Goal: Check status: Check status

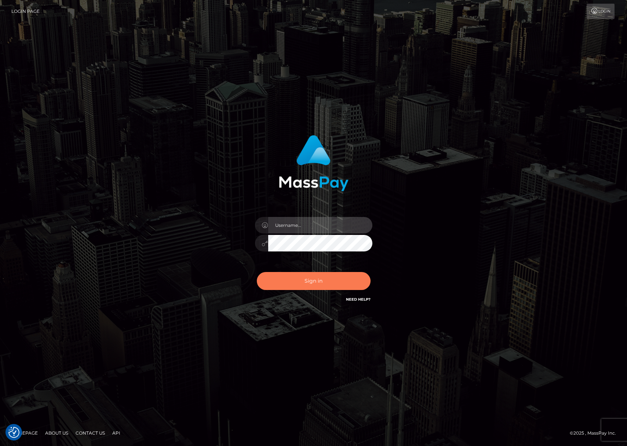
type input "efrain.ievpro"
click at [320, 278] on button "Sign in" at bounding box center [314, 281] width 114 height 18
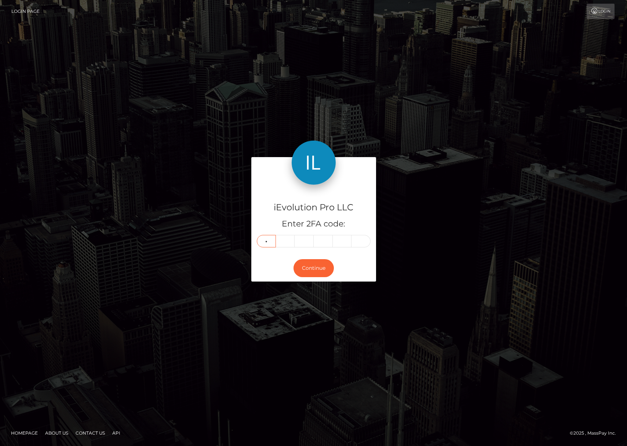
type input "6"
type input "5"
type input "4"
type input "6"
type input "5"
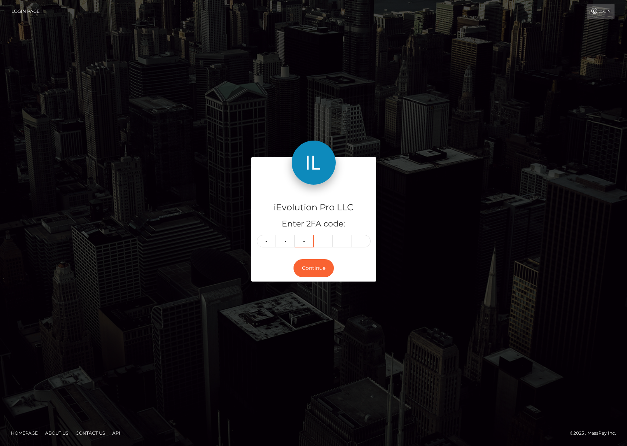
type input "4"
type input "6"
type input "4"
type input "6"
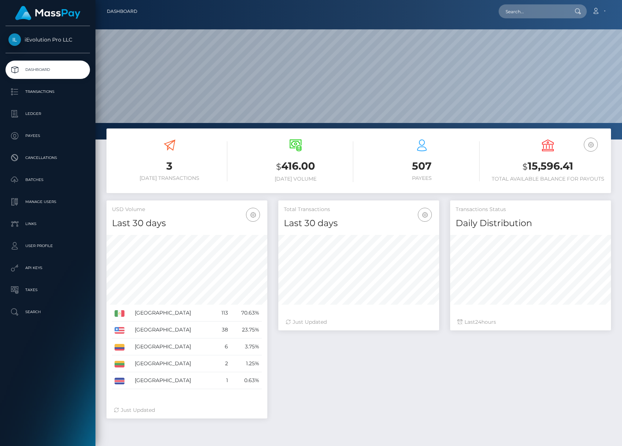
scroll to position [218, 161]
click at [53, 85] on link "Transactions" at bounding box center [48, 92] width 84 height 18
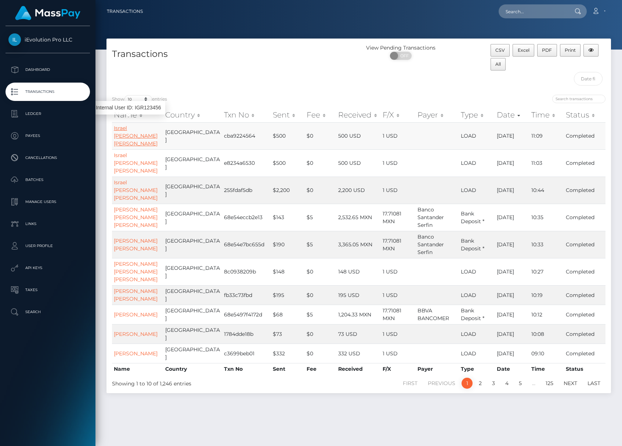
click at [134, 137] on link "Israel David Guerrero Rodriguez" at bounding box center [136, 136] width 44 height 22
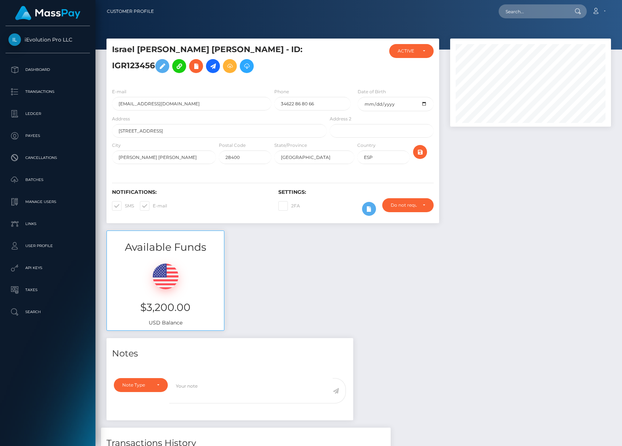
scroll to position [126, 0]
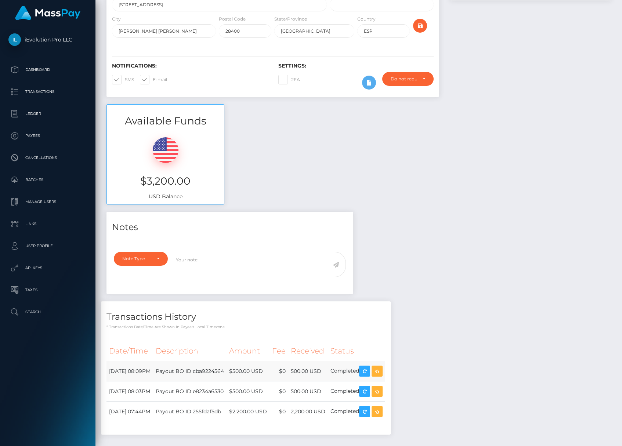
click at [224, 373] on td "Payout BO ID cba9224564" at bounding box center [189, 371] width 73 height 20
copy td "cba9224564"
click at [226, 391] on td "Payout BO ID e8234a6530" at bounding box center [189, 391] width 73 height 20
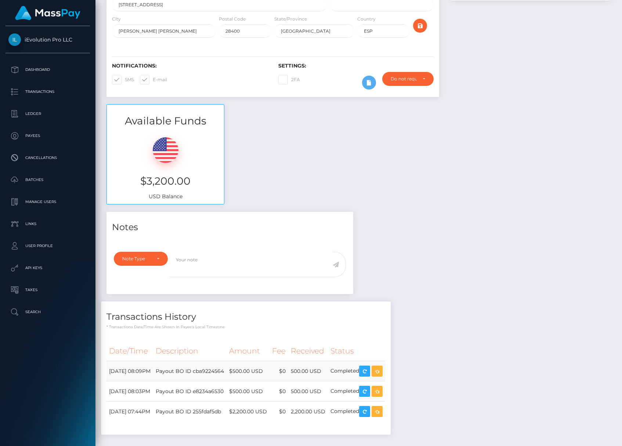
click at [226, 373] on td "Payout BO ID cba9224564" at bounding box center [189, 371] width 73 height 20
copy td "cba9224564"
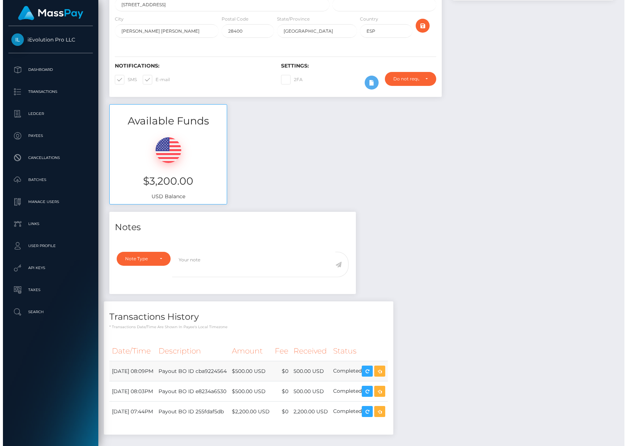
scroll to position [159, 0]
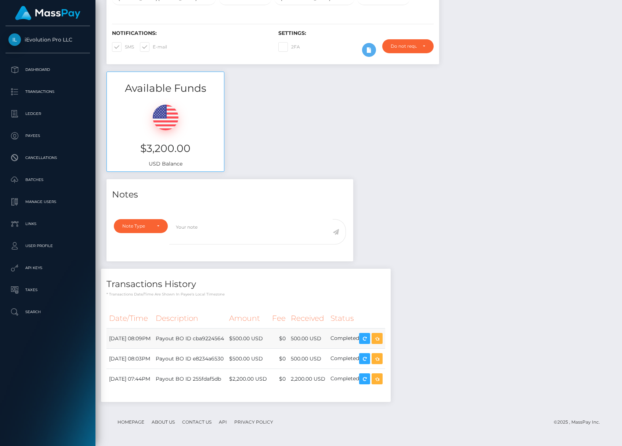
click at [269, 342] on td "$500.00 USD" at bounding box center [247, 338] width 43 height 20
click at [254, 375] on td "$2,200.00 USD" at bounding box center [247, 379] width 43 height 20
click at [328, 361] on td "500.00 USD" at bounding box center [308, 359] width 40 height 20
click at [381, 360] on icon "button" at bounding box center [376, 358] width 9 height 9
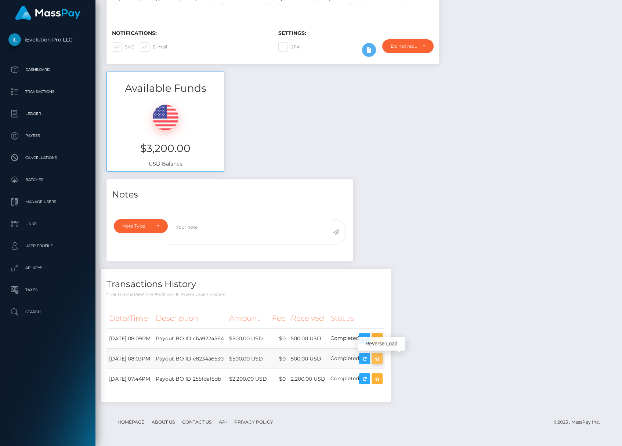
scroll to position [366824, 366751]
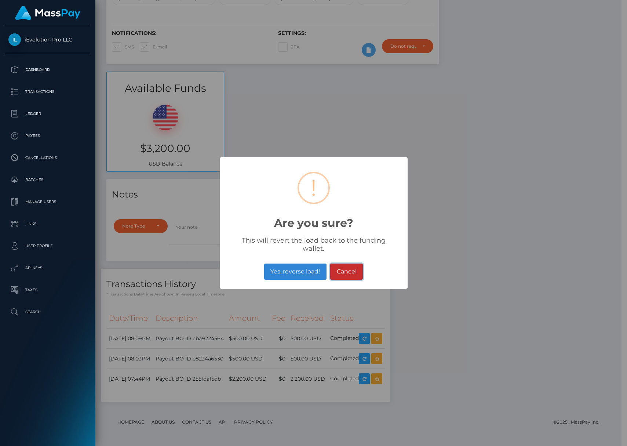
click at [355, 270] on button "Cancel" at bounding box center [346, 271] width 33 height 16
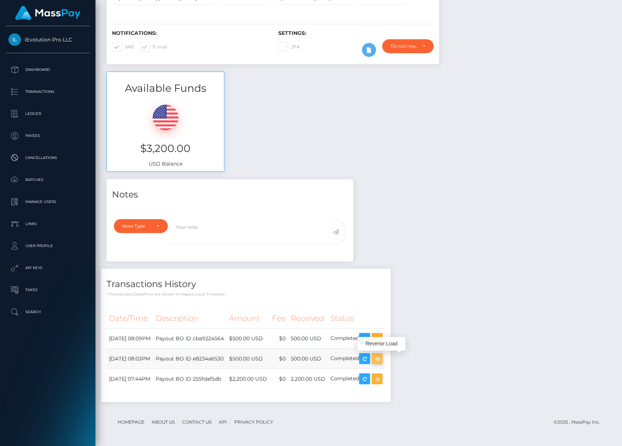
click at [381, 363] on icon "button" at bounding box center [376, 358] width 9 height 9
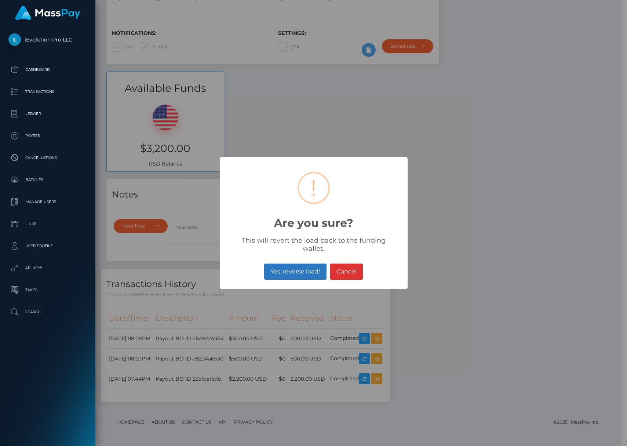
click at [298, 273] on button "Yes, reverse load!" at bounding box center [295, 271] width 62 height 16
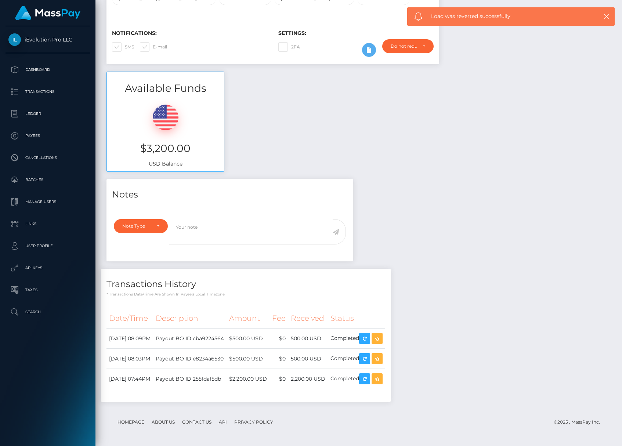
click at [399, 335] on div "Reverse Load" at bounding box center [381, 344] width 48 height 18
click at [381, 334] on icon "button" at bounding box center [376, 338] width 9 height 9
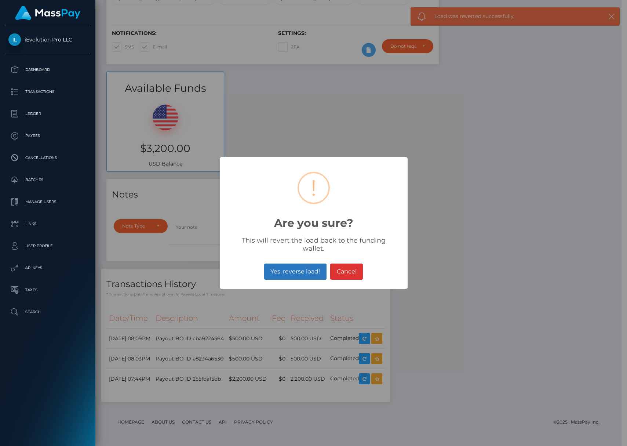
click at [312, 271] on button "Yes, reverse load!" at bounding box center [295, 271] width 62 height 16
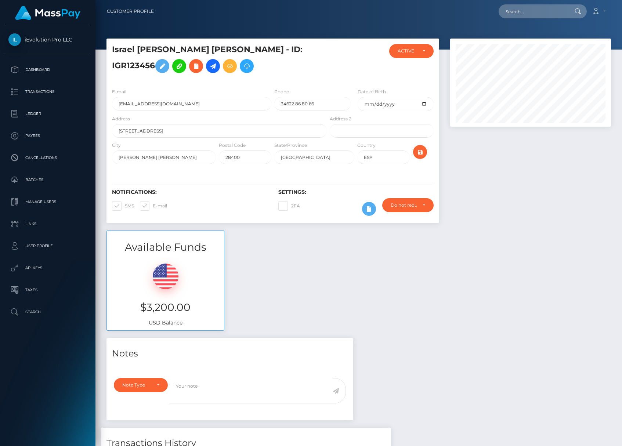
scroll to position [159, 0]
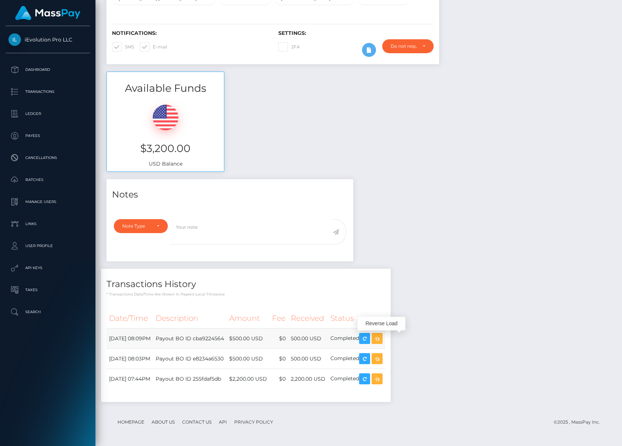
click at [226, 338] on td "Payout BO ID cba9224564" at bounding box center [189, 338] width 73 height 20
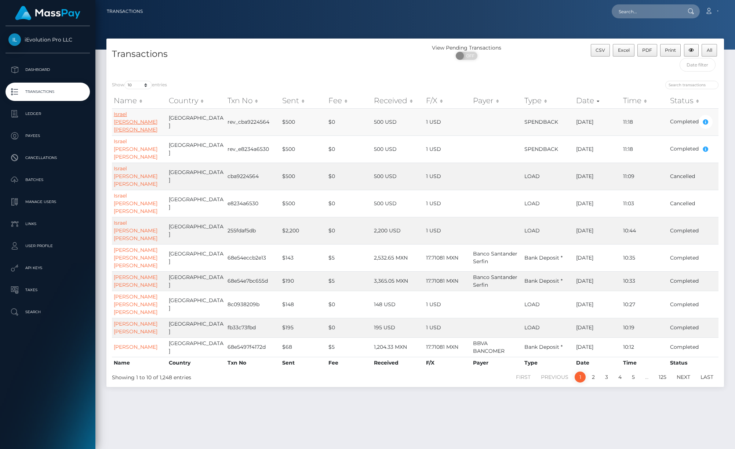
click at [131, 120] on link "Israel David Guerrero Rodriguez" at bounding box center [136, 122] width 44 height 22
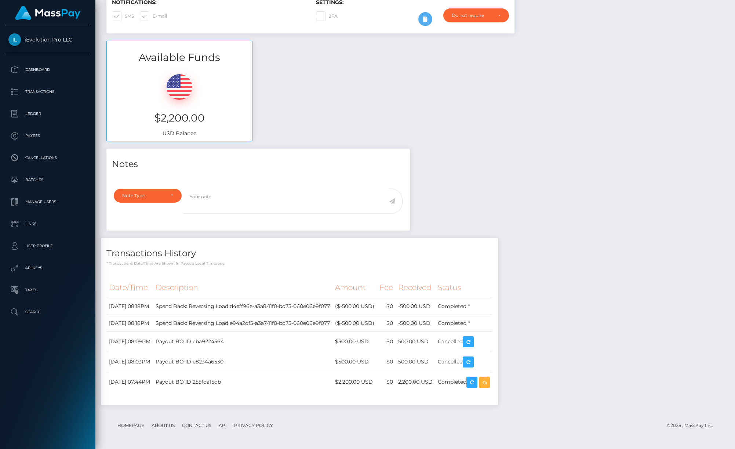
scroll to position [88, 198]
drag, startPoint x: 459, startPoint y: 382, endPoint x: 407, endPoint y: 384, distance: 52.1
click at [407, 384] on tr "[DATE] 07:44PM Payout BO ID 255fdaf5db $2,200.00 USD $0 2,200.00 USD" at bounding box center [299, 382] width 386 height 20
click at [437, 364] on tr "October 7, 2025 08:03PM Payout BO ID e8234a6530 $500.00 USD $0 500.00 USD" at bounding box center [299, 362] width 386 height 20
drag, startPoint x: 431, startPoint y: 344, endPoint x: 442, endPoint y: 345, distance: 11.1
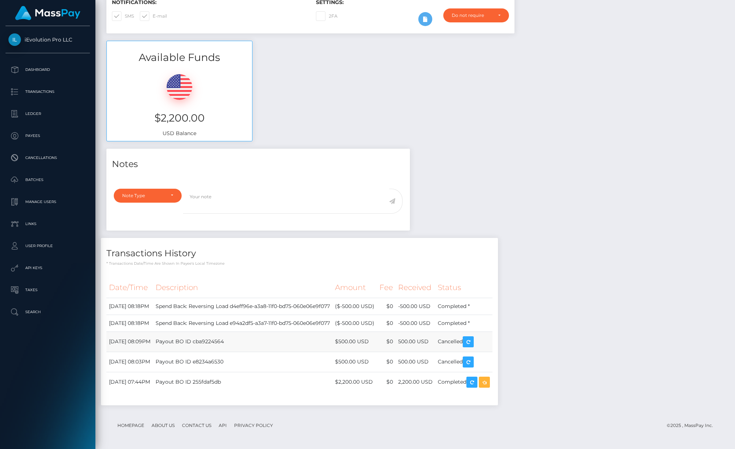
click at [435, 345] on td "500.00 USD" at bounding box center [416, 341] width 40 height 20
click at [232, 341] on td "Payout BO ID cba9224564" at bounding box center [242, 341] width 179 height 20
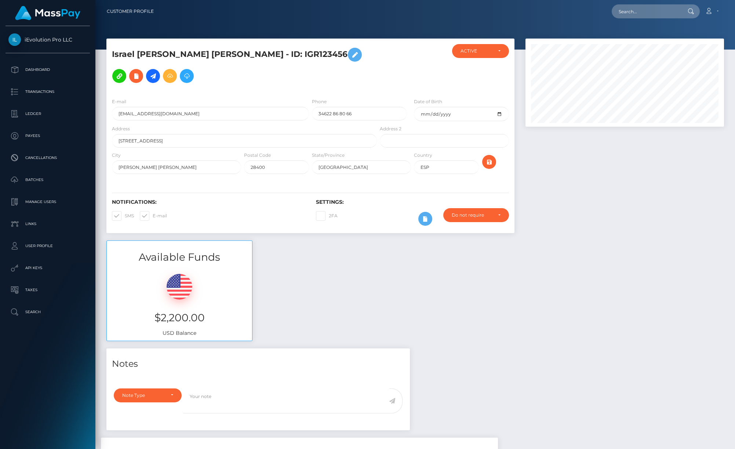
scroll to position [37, 0]
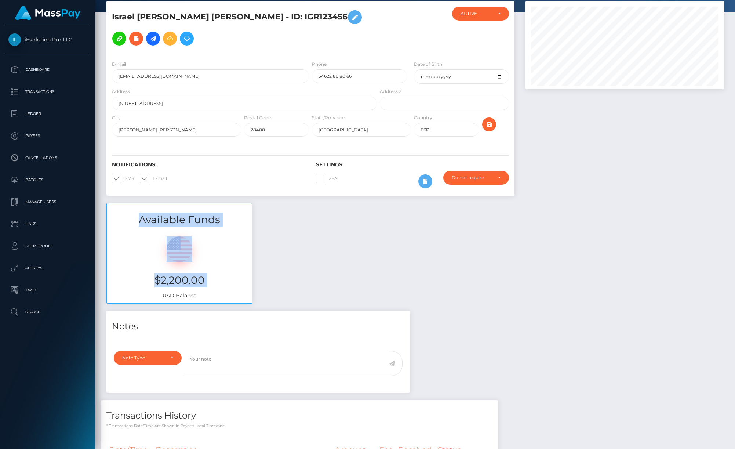
drag, startPoint x: 151, startPoint y: 234, endPoint x: 124, endPoint y: 206, distance: 38.7
click at [124, 206] on div "Available Funds $2,200.00 USD Balance" at bounding box center [179, 253] width 146 height 101
click at [129, 215] on h3 "Available Funds" at bounding box center [179, 219] width 145 height 14
drag, startPoint x: 149, startPoint y: 226, endPoint x: 265, endPoint y: 303, distance: 138.7
click at [265, 303] on div "Available Funds $2,200.00 USD Balance" at bounding box center [415, 257] width 629 height 108
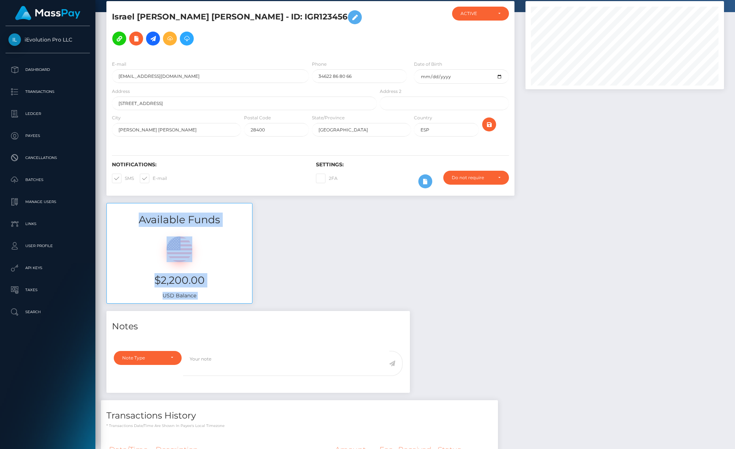
click at [265, 303] on div "Available Funds $2,200.00 USD Balance" at bounding box center [415, 257] width 629 height 108
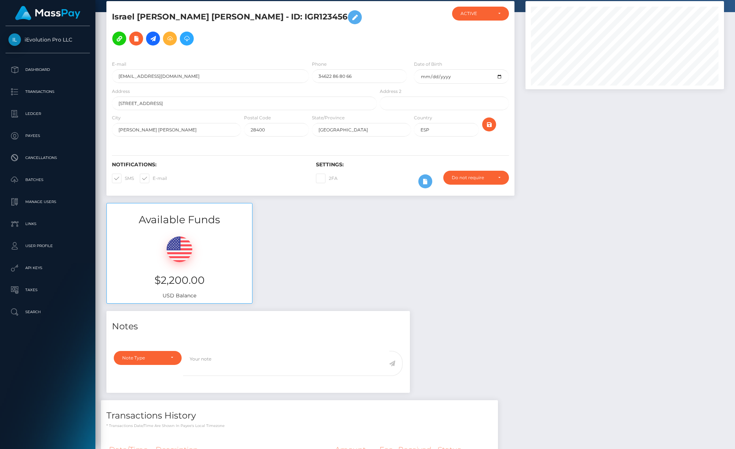
scroll to position [200, 0]
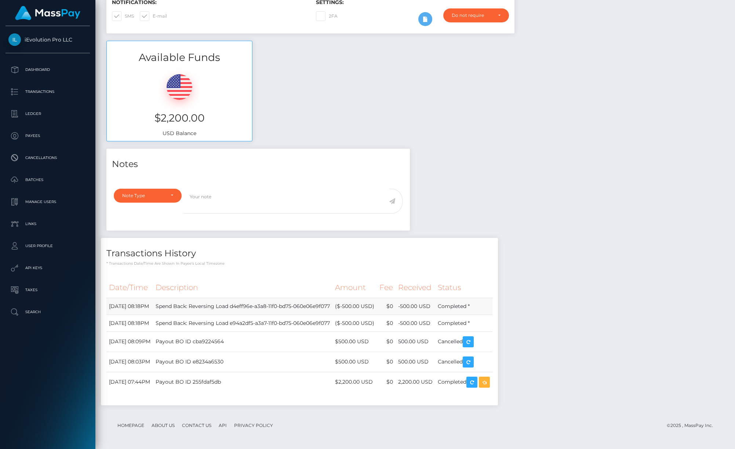
drag, startPoint x: 488, startPoint y: 322, endPoint x: 167, endPoint y: 299, distance: 321.5
click at [167, 299] on tbody "October 7, 2025 08:18PM Spend Back: Reversing Load d4eff96e-a3a8-11f0-bd75-060e…" at bounding box center [299, 345] width 386 height 94
click at [153, 299] on td "October 7, 2025 08:18PM" at bounding box center [129, 306] width 47 height 17
drag, startPoint x: 324, startPoint y: 378, endPoint x: 398, endPoint y: 381, distance: 74.2
click at [398, 381] on tr "October 7, 2025 07:44PM Payout BO ID 255fdaf5db $2,200.00 USD $0 2,200.00 USD" at bounding box center [299, 382] width 386 height 20
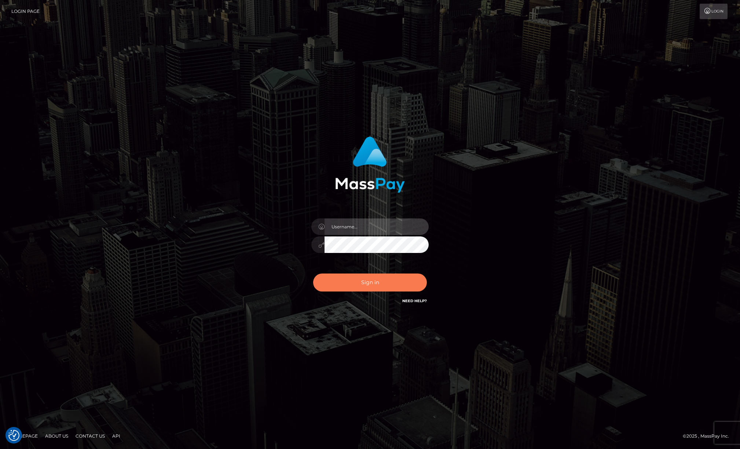
type input "efrain.ievpro"
click at [390, 283] on button "Sign in" at bounding box center [370, 282] width 114 height 18
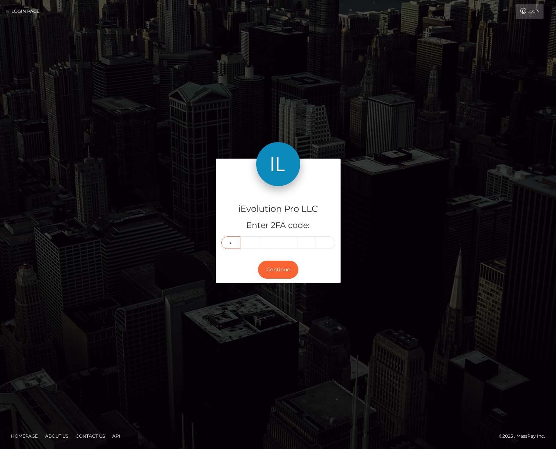
type input "2"
type input "9"
type input "3"
type input "5"
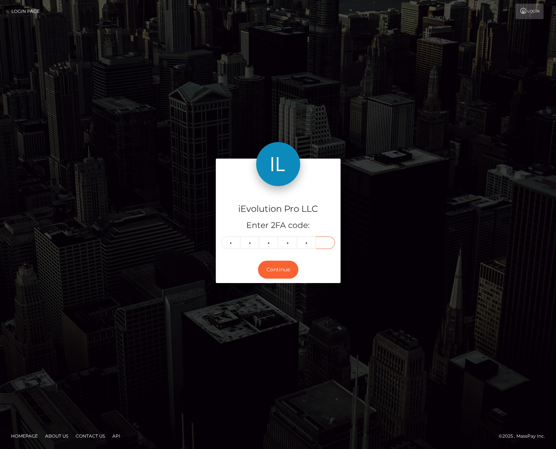
type input "2"
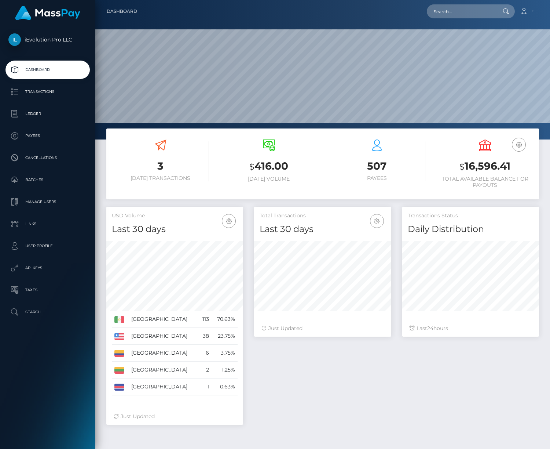
scroll to position [130, 137]
click at [61, 84] on link "Transactions" at bounding box center [48, 92] width 84 height 18
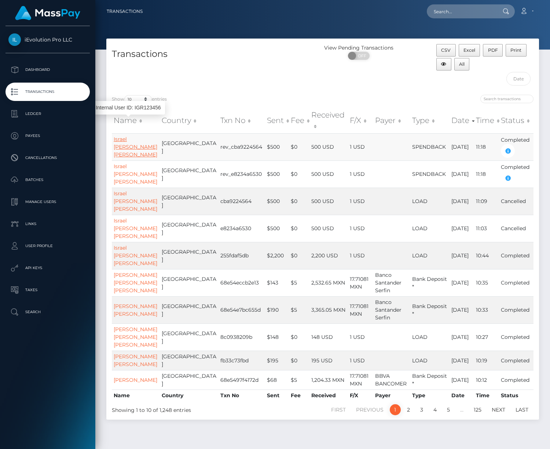
click at [130, 146] on link "Israel [PERSON_NAME] [PERSON_NAME]" at bounding box center [136, 147] width 44 height 22
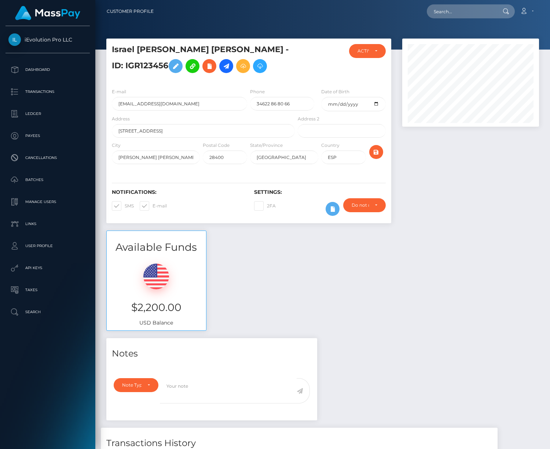
scroll to position [190, 0]
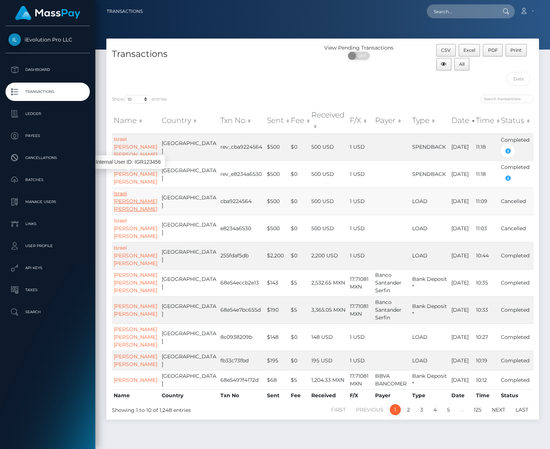
click at [125, 190] on link "Israel [PERSON_NAME] [PERSON_NAME]" at bounding box center [136, 201] width 44 height 22
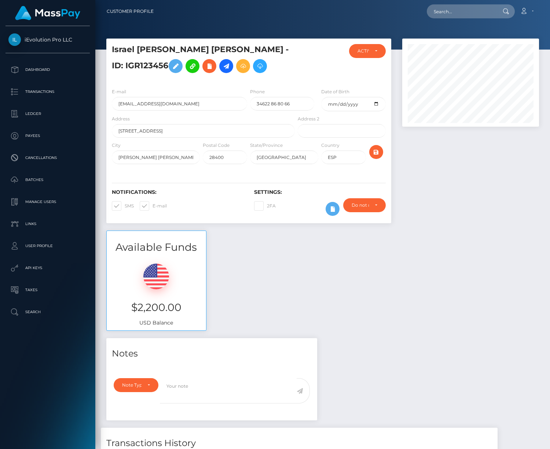
scroll to position [88, 137]
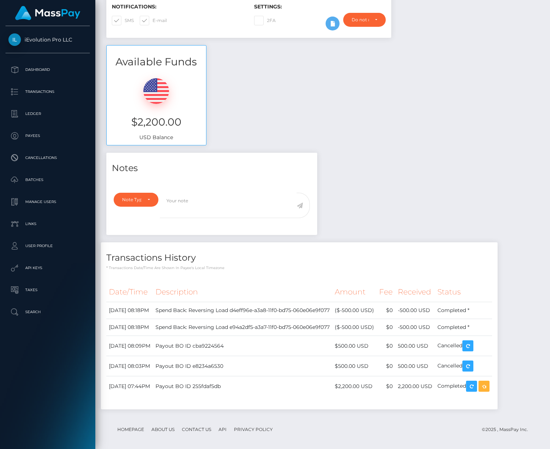
click at [376, 229] on div "Notes Note Type Compliance Clear Compliance General Note Type" at bounding box center [323, 285] width 444 height 264
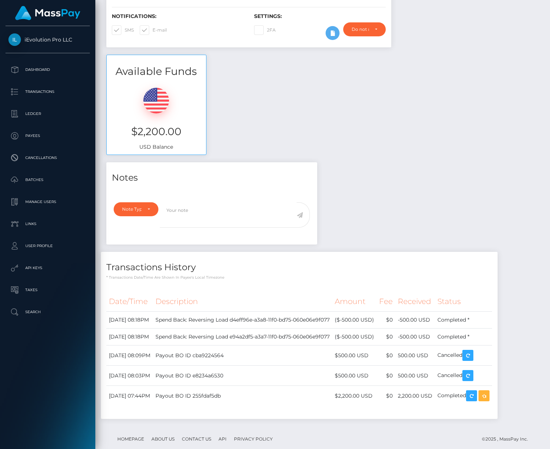
drag, startPoint x: 367, startPoint y: 244, endPoint x: 357, endPoint y: 248, distance: 10.0
click at [366, 245] on div "Notes Note Type Compliance Clear Compliance General Note Type" at bounding box center [323, 294] width 444 height 264
click at [261, 72] on div "Available Funds $2,200.00 USD Balance" at bounding box center [323, 109] width 444 height 108
